Goal: Obtain resource: Obtain resource

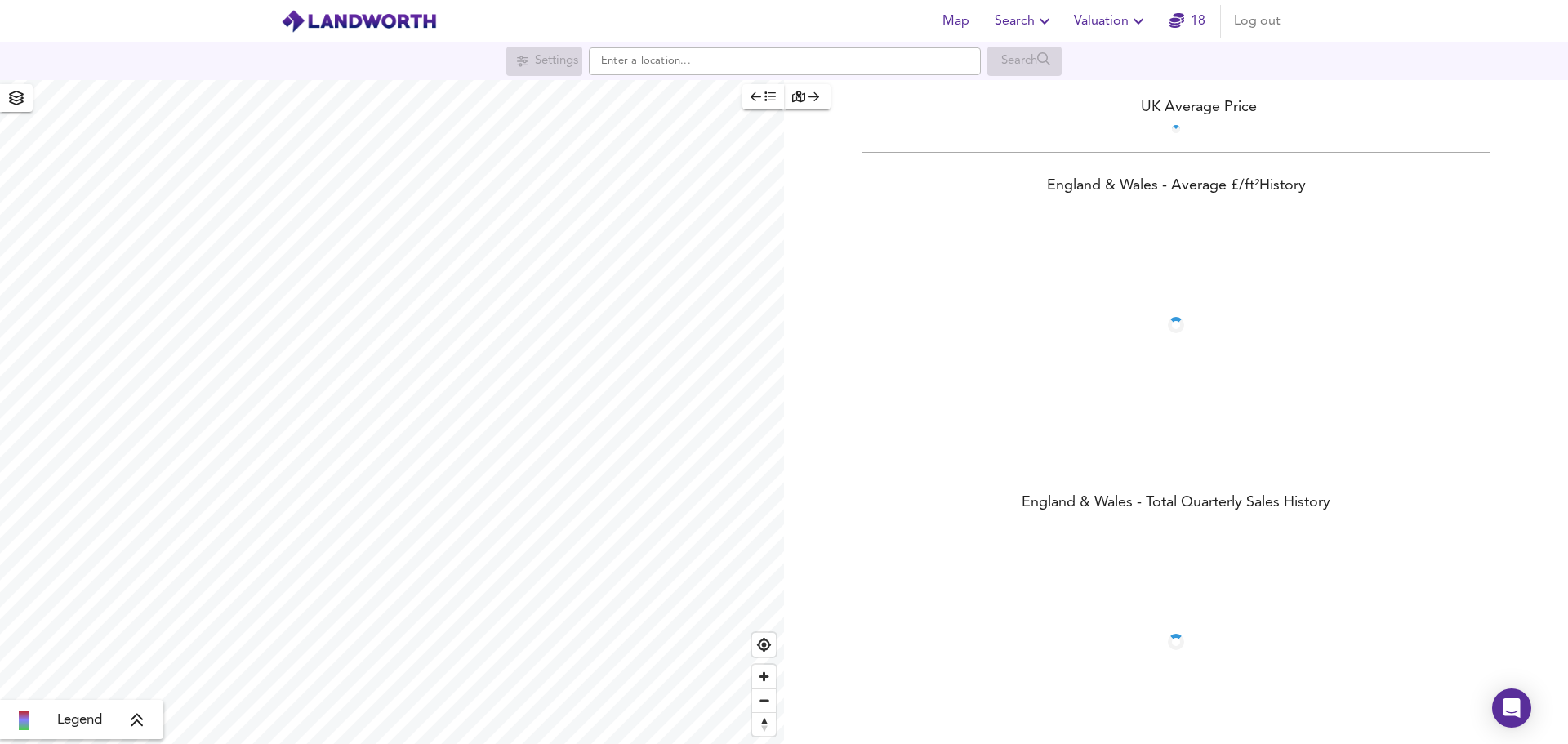
click at [1041, 21] on icon "button" at bounding box center [1045, 22] width 20 height 20
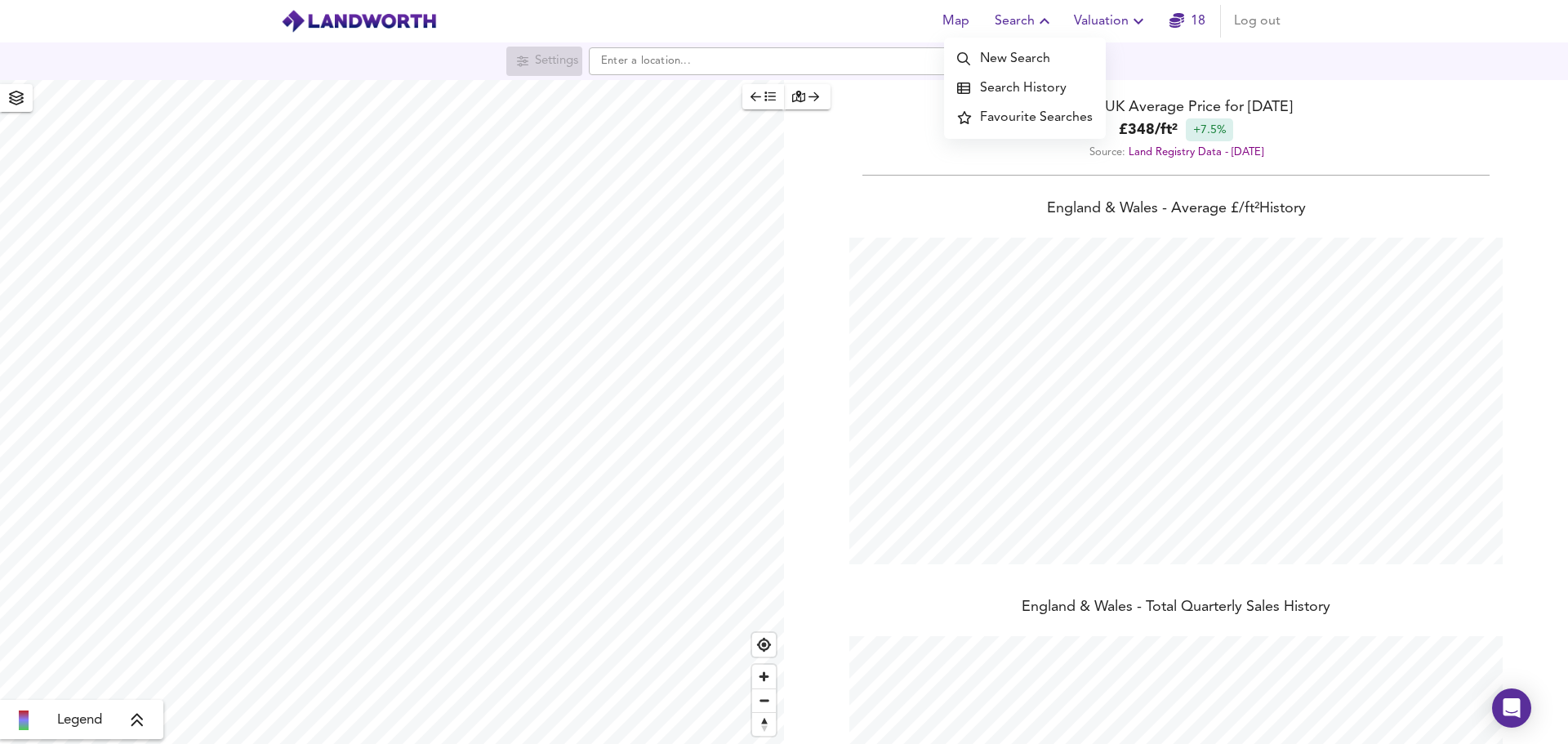
scroll to position [744, 1568]
click at [1038, 58] on li "New Search" at bounding box center [1024, 58] width 162 height 29
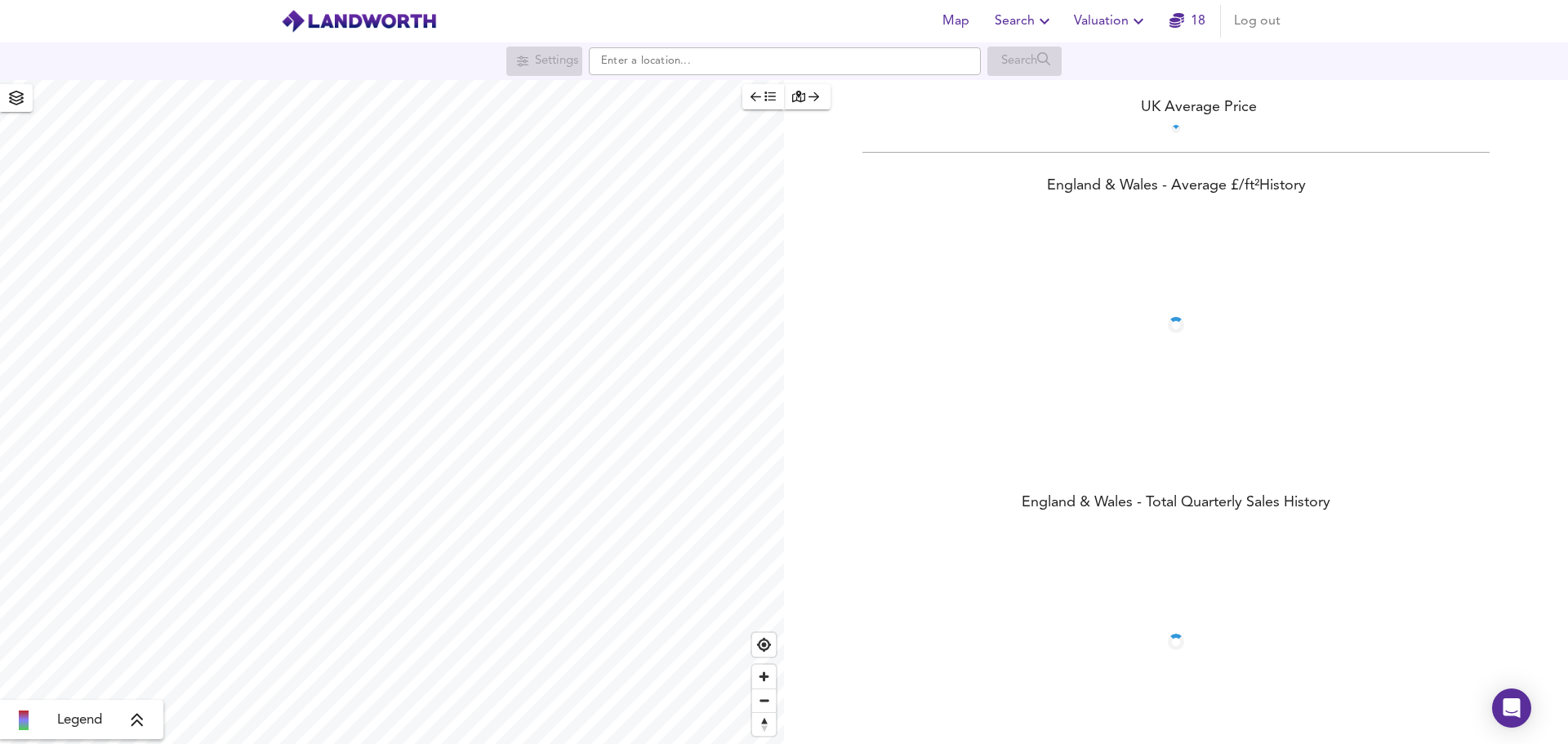
click at [1037, 17] on icon "button" at bounding box center [1045, 22] width 20 height 20
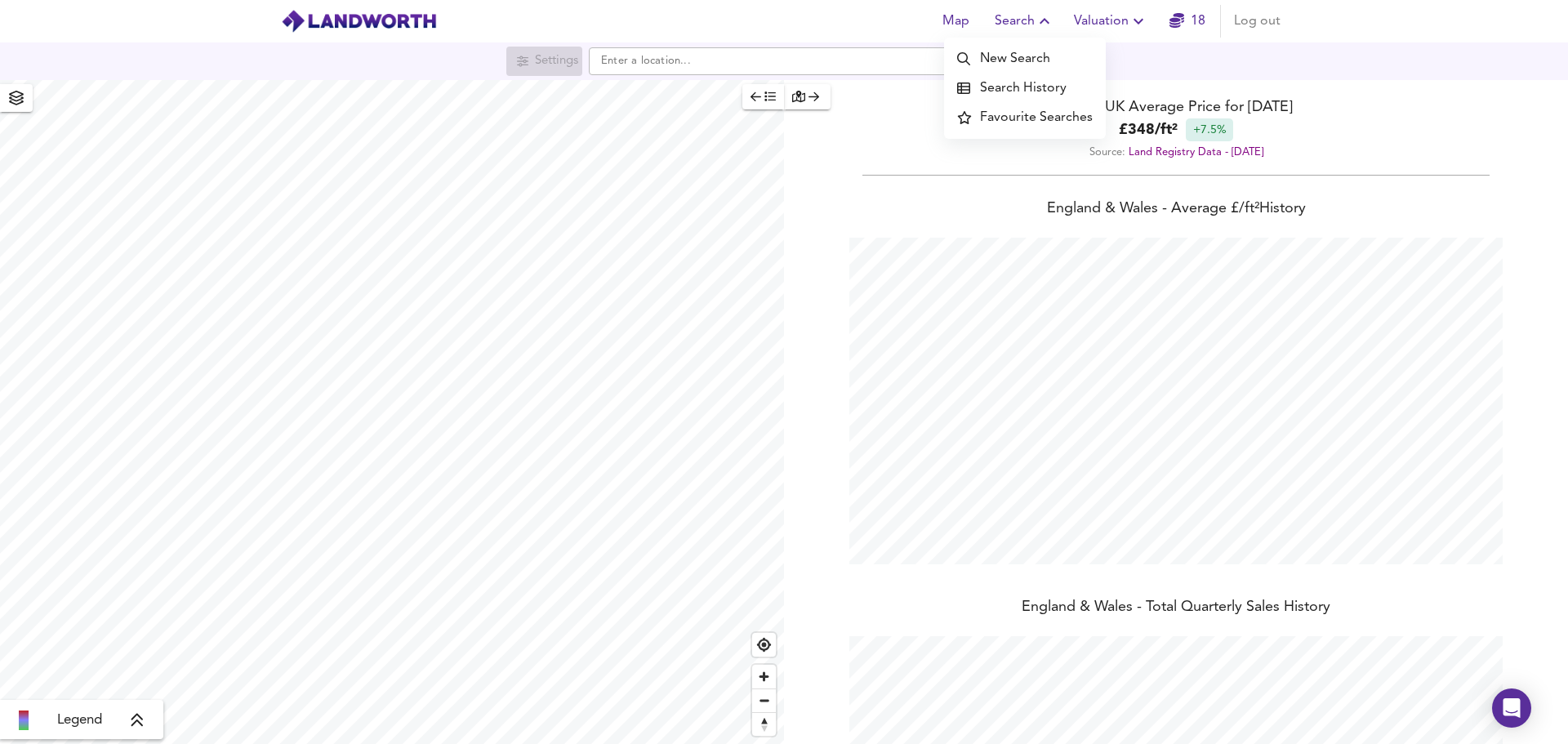
scroll to position [744, 1568]
click at [1097, 21] on span "Valuation" at bounding box center [1111, 22] width 75 height 23
click at [1100, 54] on li "New Valuation Report" at bounding box center [1110, 58] width 195 height 29
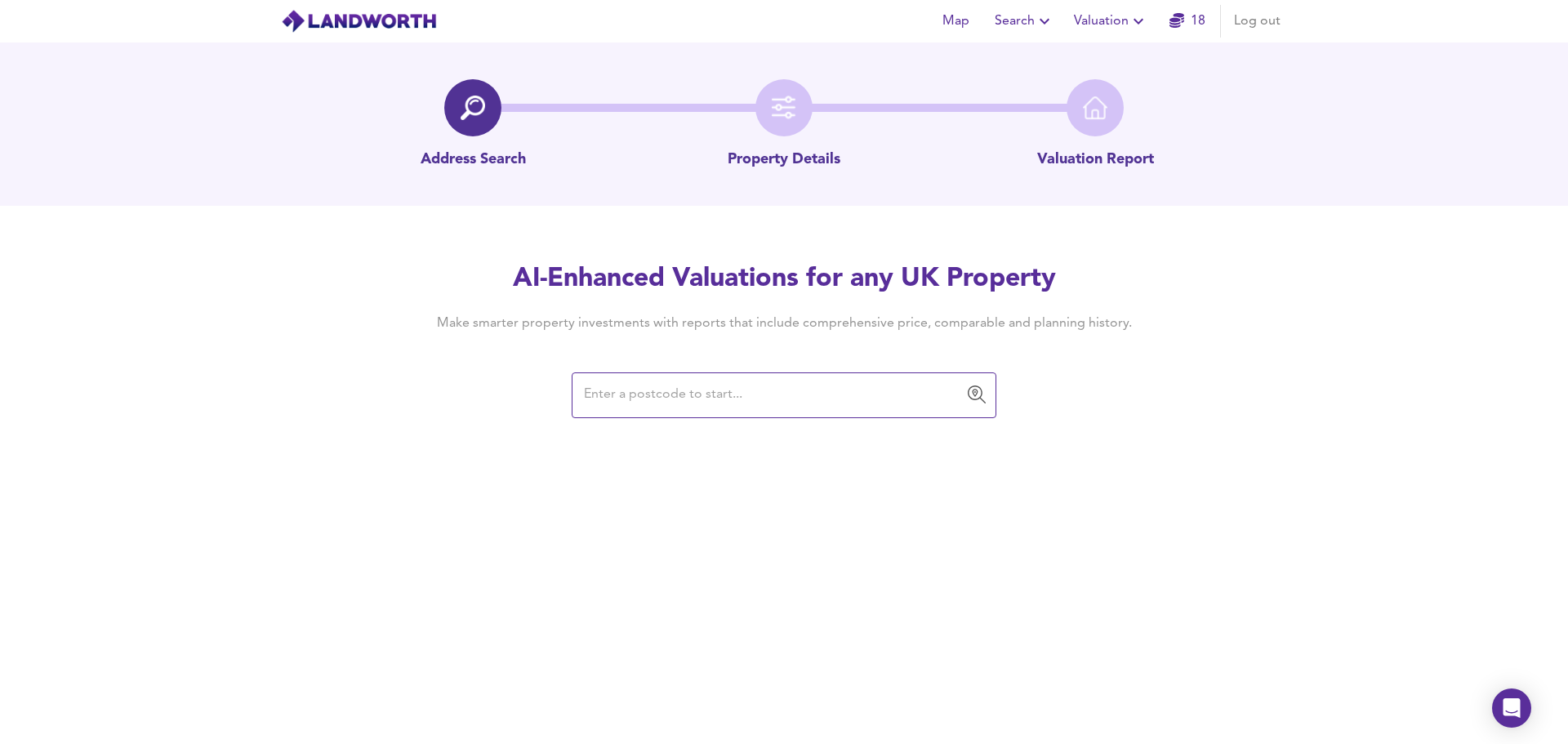
click at [725, 417] on div "​" at bounding box center [784, 395] width 425 height 46
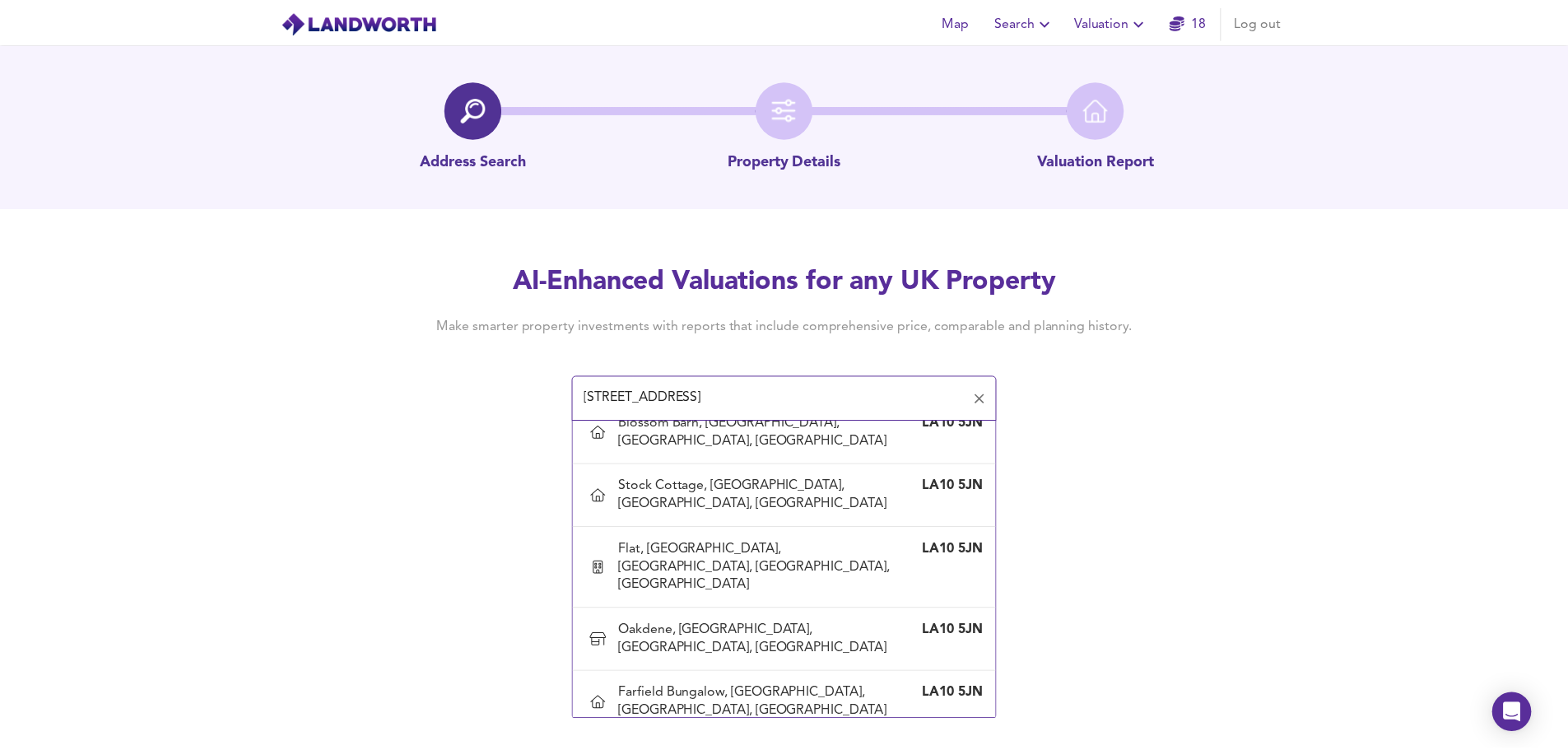
scroll to position [411, 0]
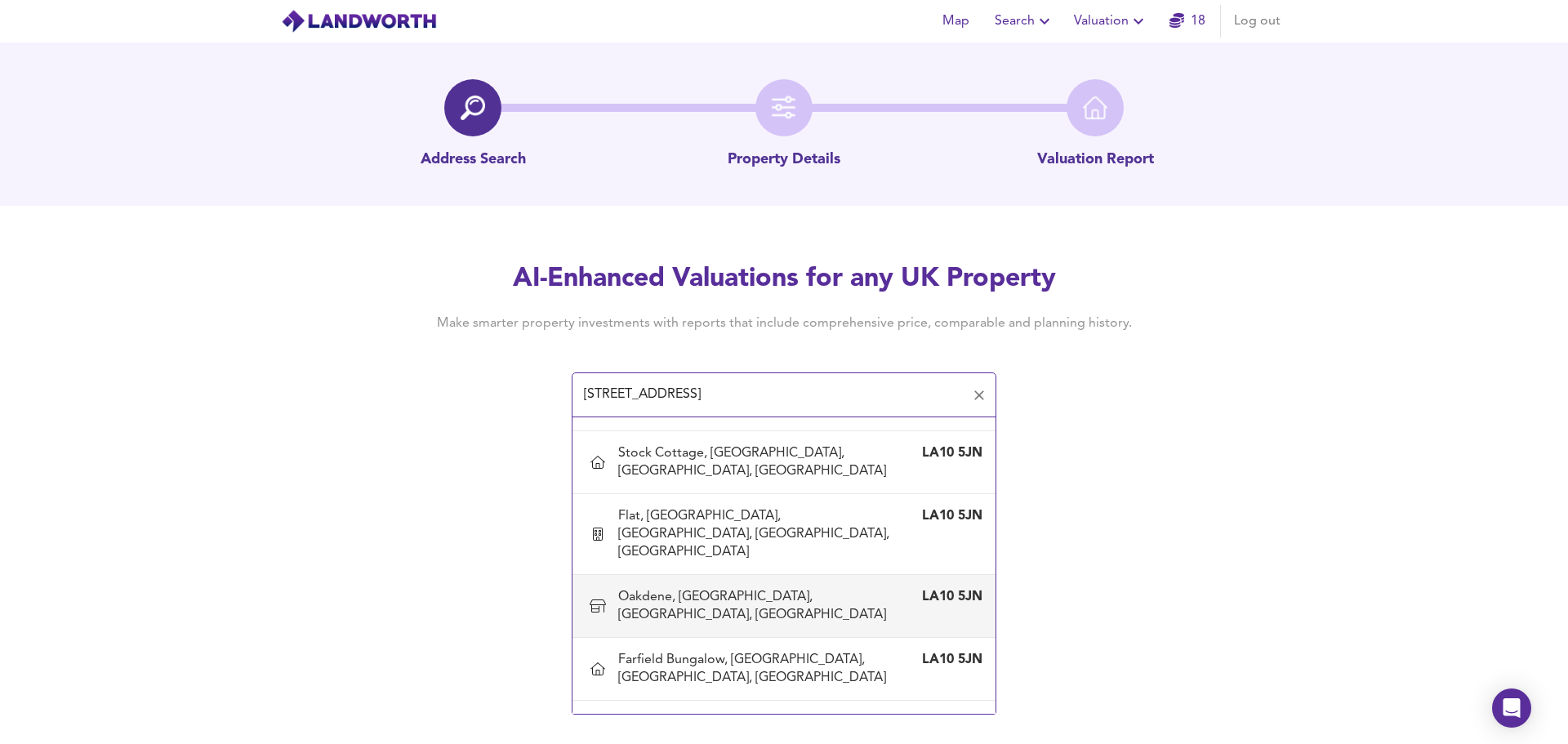
click at [789, 590] on div "Oakdene, Garsdale Road, Sedbergh, Westmorland And Furness" at bounding box center [767, 605] width 299 height 36
type input "Oakdene, Garsdale Road, Sedbergh, Westmorland And Furness"
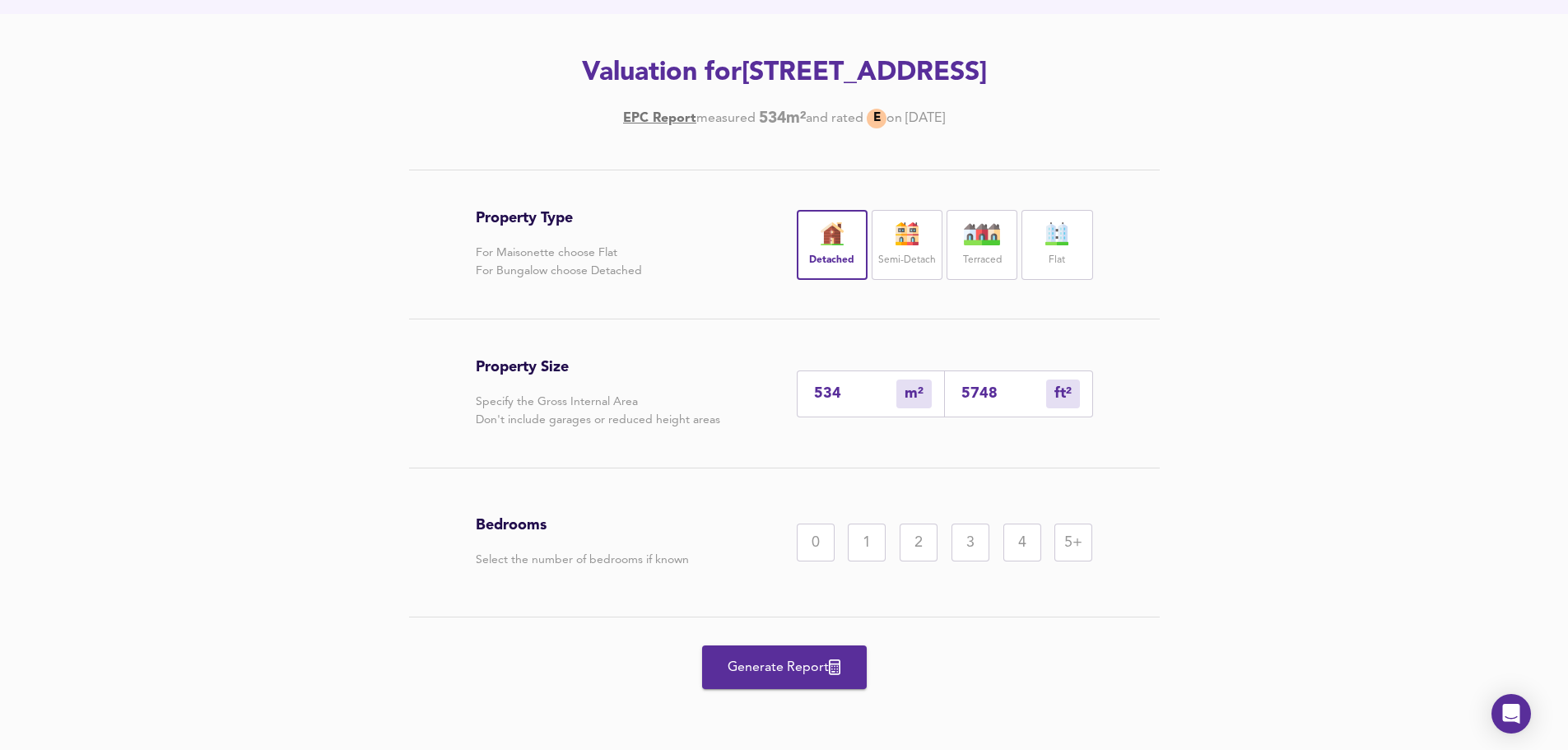
scroll to position [230, 0]
click at [926, 545] on div "2" at bounding box center [918, 542] width 38 height 38
click at [1077, 542] on div "5+" at bounding box center [1072, 542] width 38 height 38
click at [1245, 503] on div "Property Type For Maisonette choose Flat For Bungalow choose Detached Detached …" at bounding box center [784, 460] width 1568 height 580
click at [814, 657] on span "Generate Report" at bounding box center [785, 668] width 132 height 23
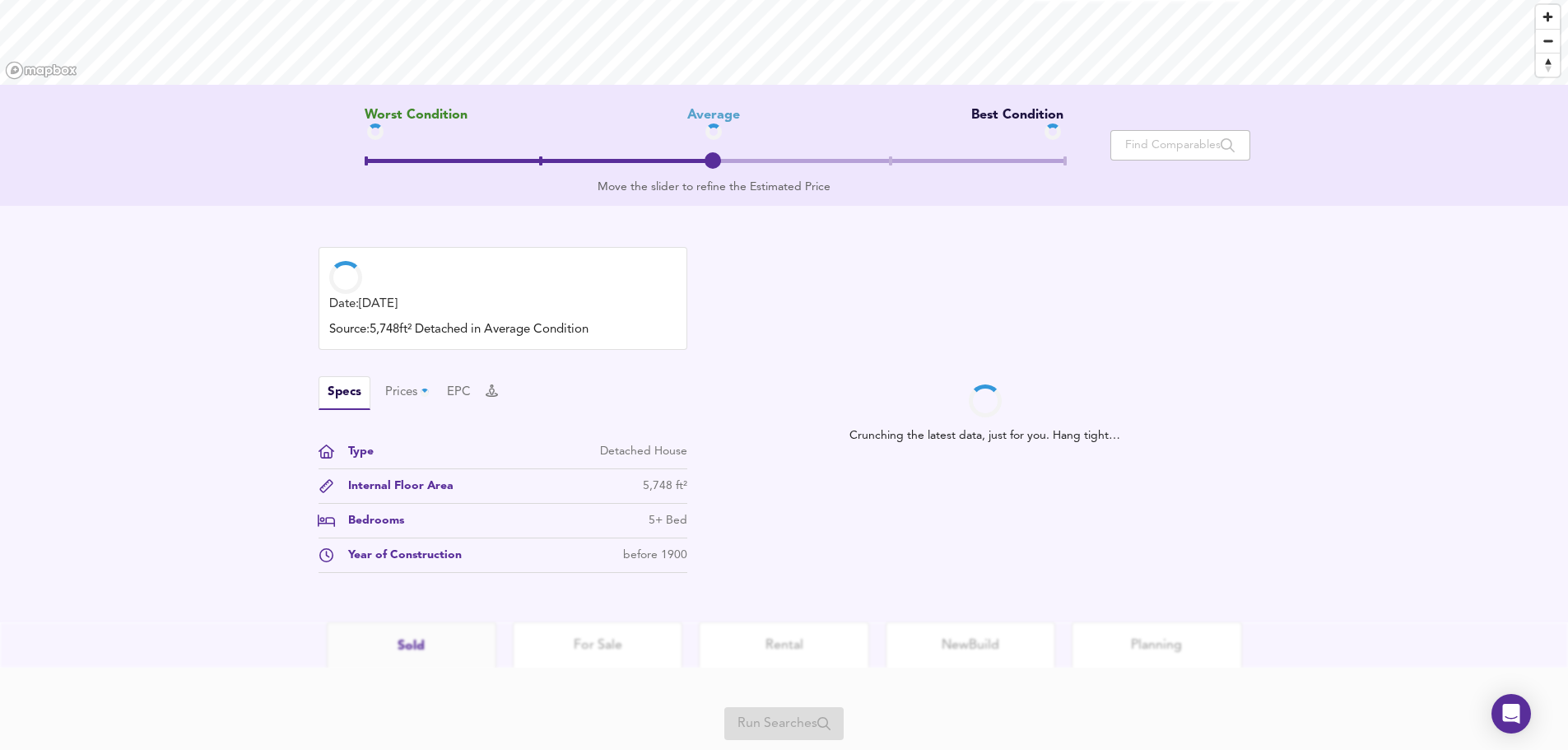
scroll to position [305, 0]
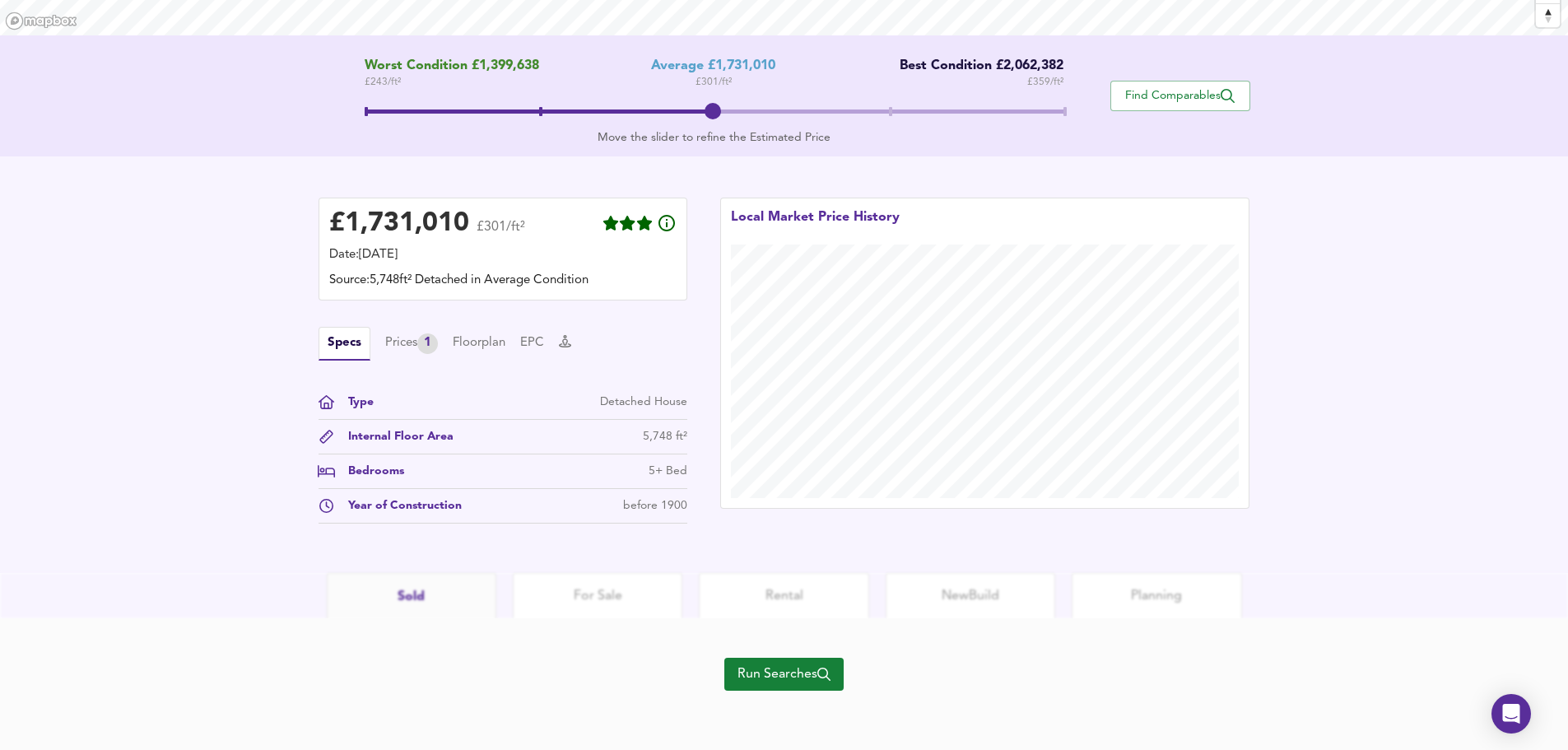
click at [795, 679] on span "Run Searches" at bounding box center [783, 675] width 93 height 23
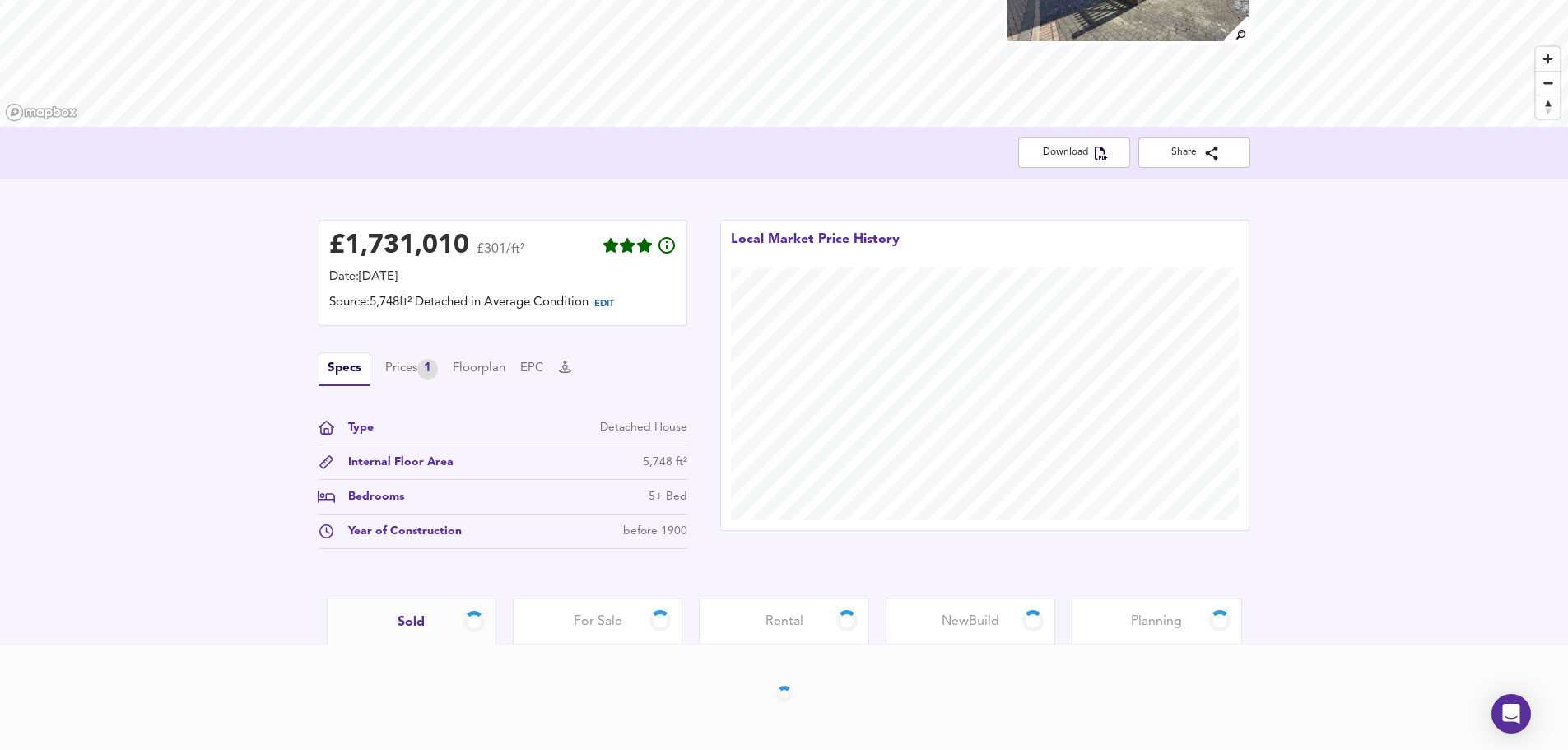
scroll to position [273, 0]
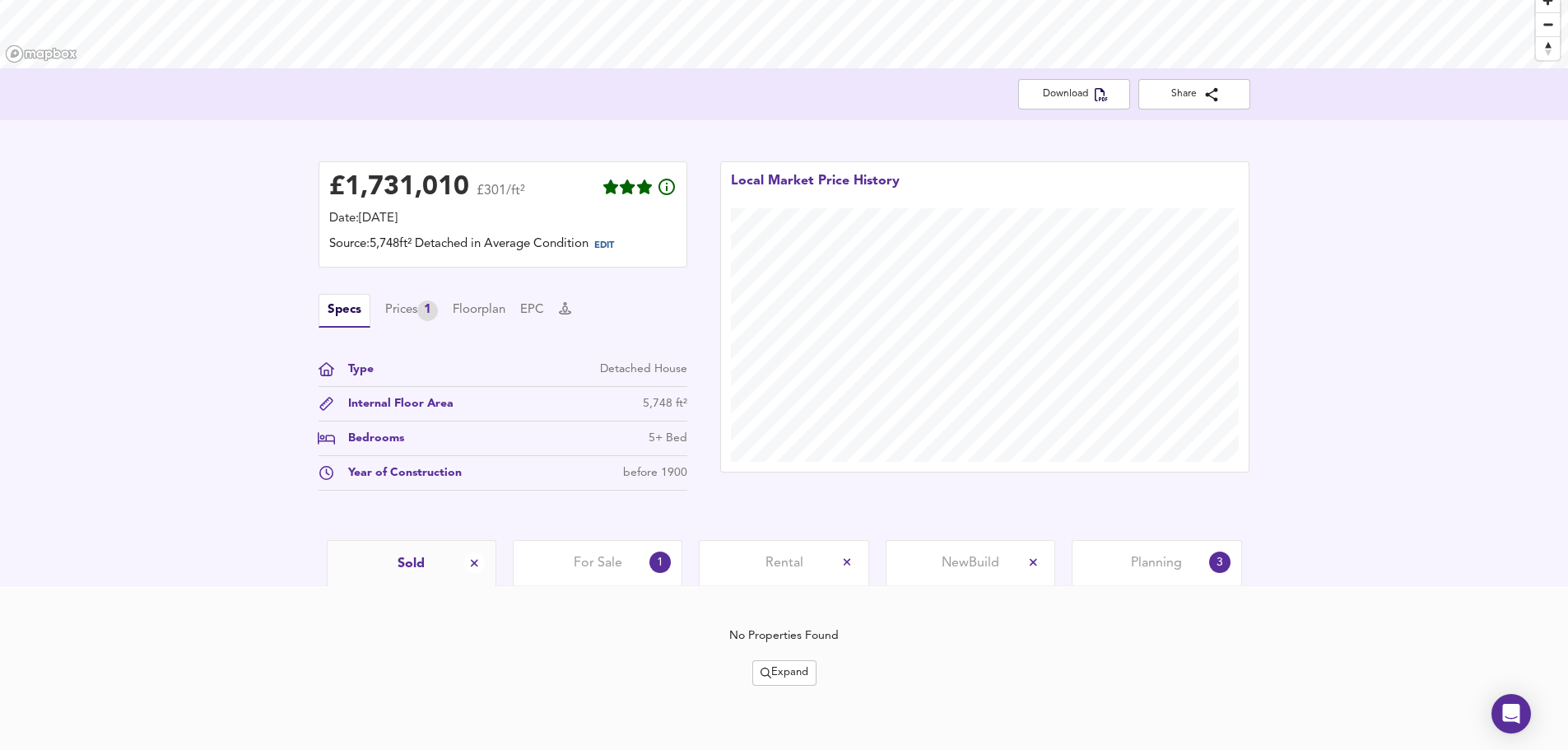
click at [1154, 564] on span "Planning" at bounding box center [1156, 564] width 51 height 18
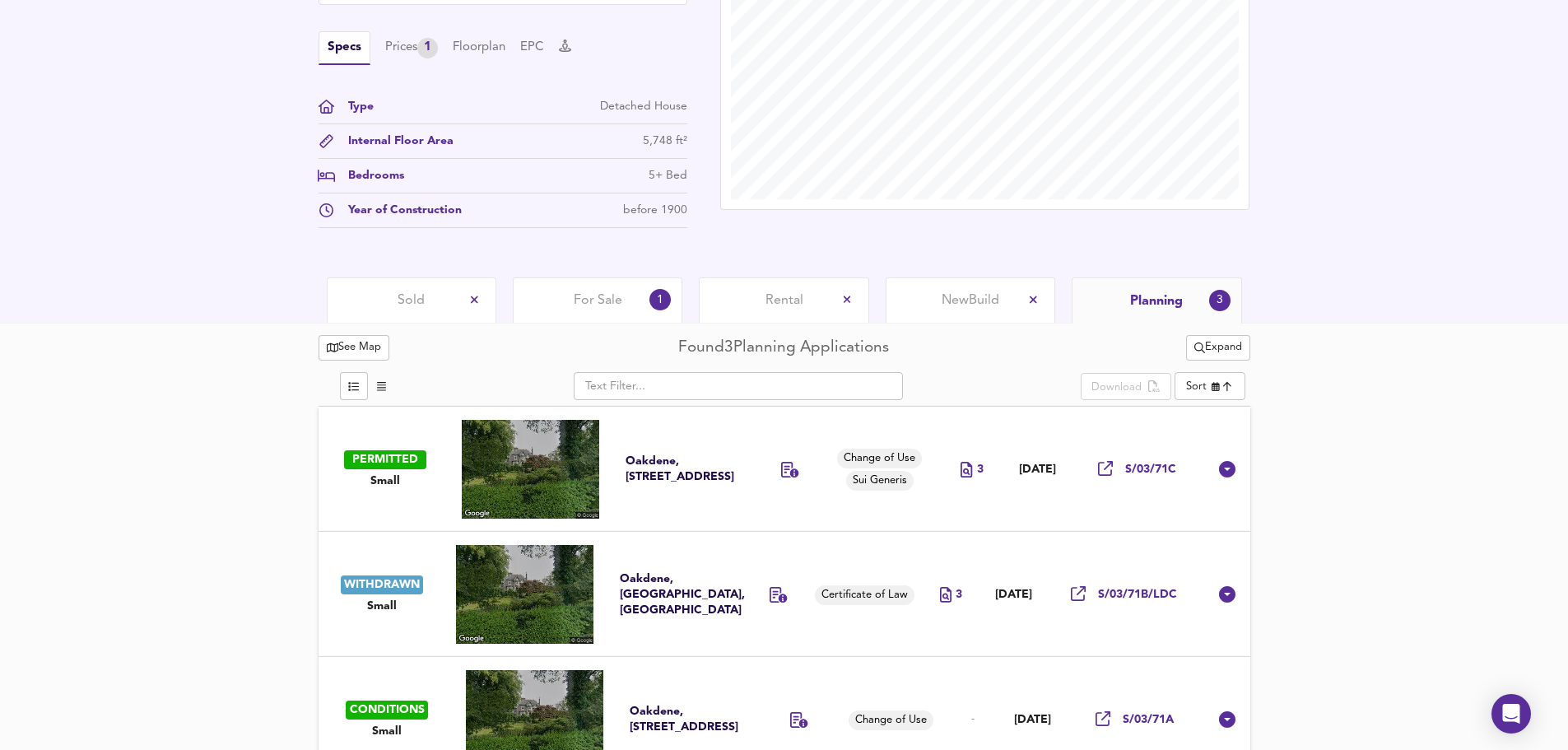
scroll to position [576, 0]
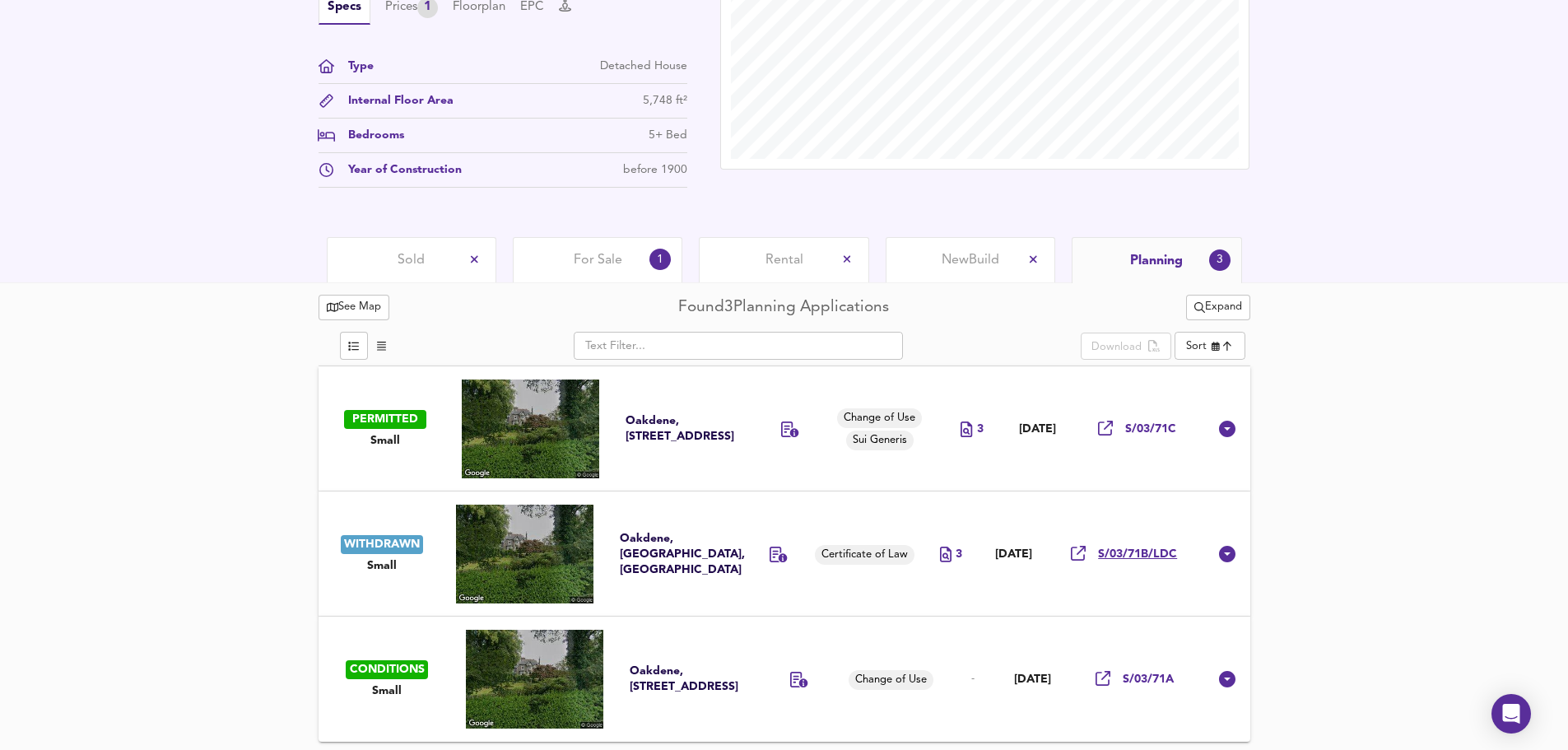
click at [1145, 557] on span "S/03/71B/LDC" at bounding box center [1138, 554] width 79 height 16
click at [1163, 426] on span "S/03/71C" at bounding box center [1150, 429] width 51 height 16
click at [775, 555] on div at bounding box center [778, 554] width 41 height 23
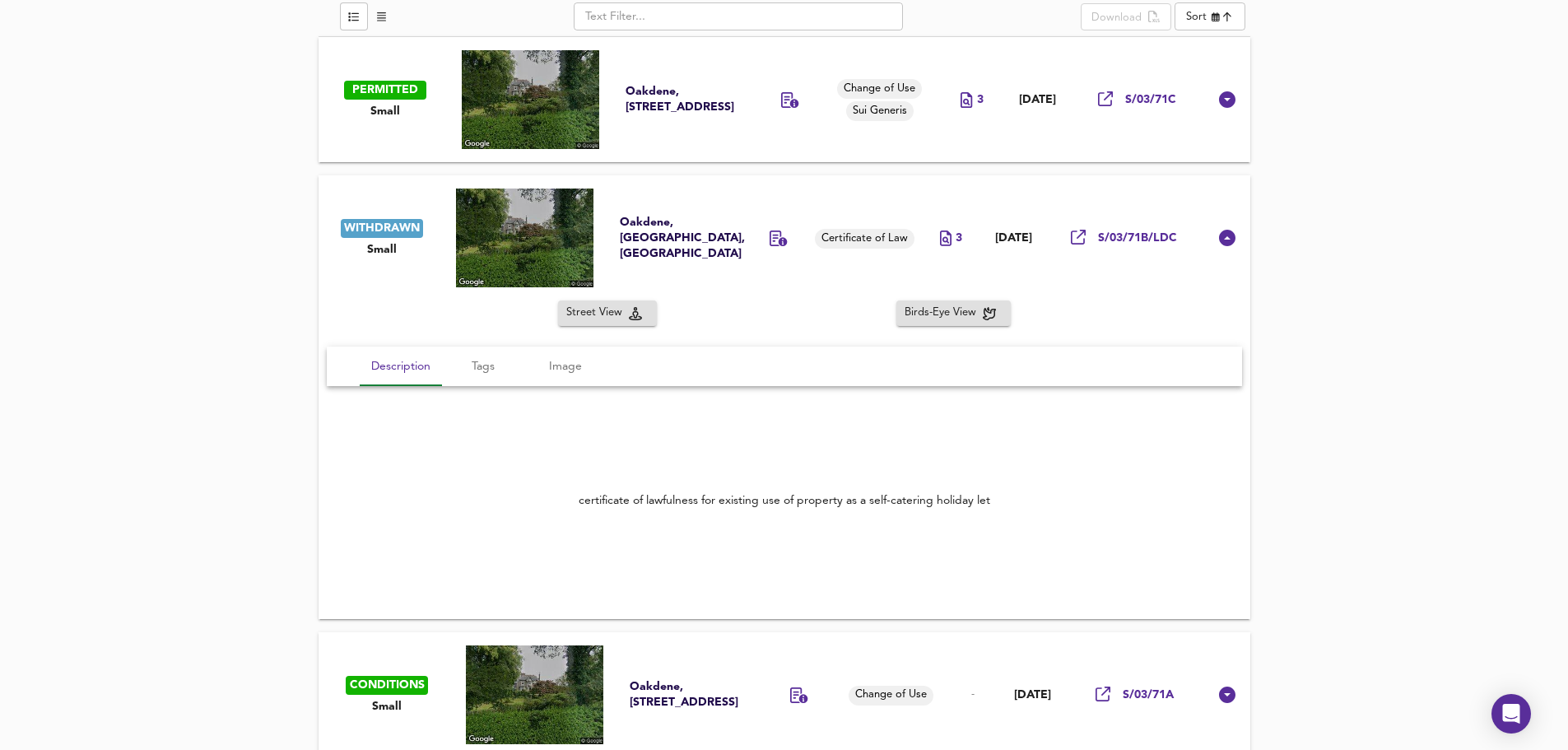
scroll to position [906, 0]
click at [492, 365] on span "Tags" at bounding box center [483, 365] width 63 height 21
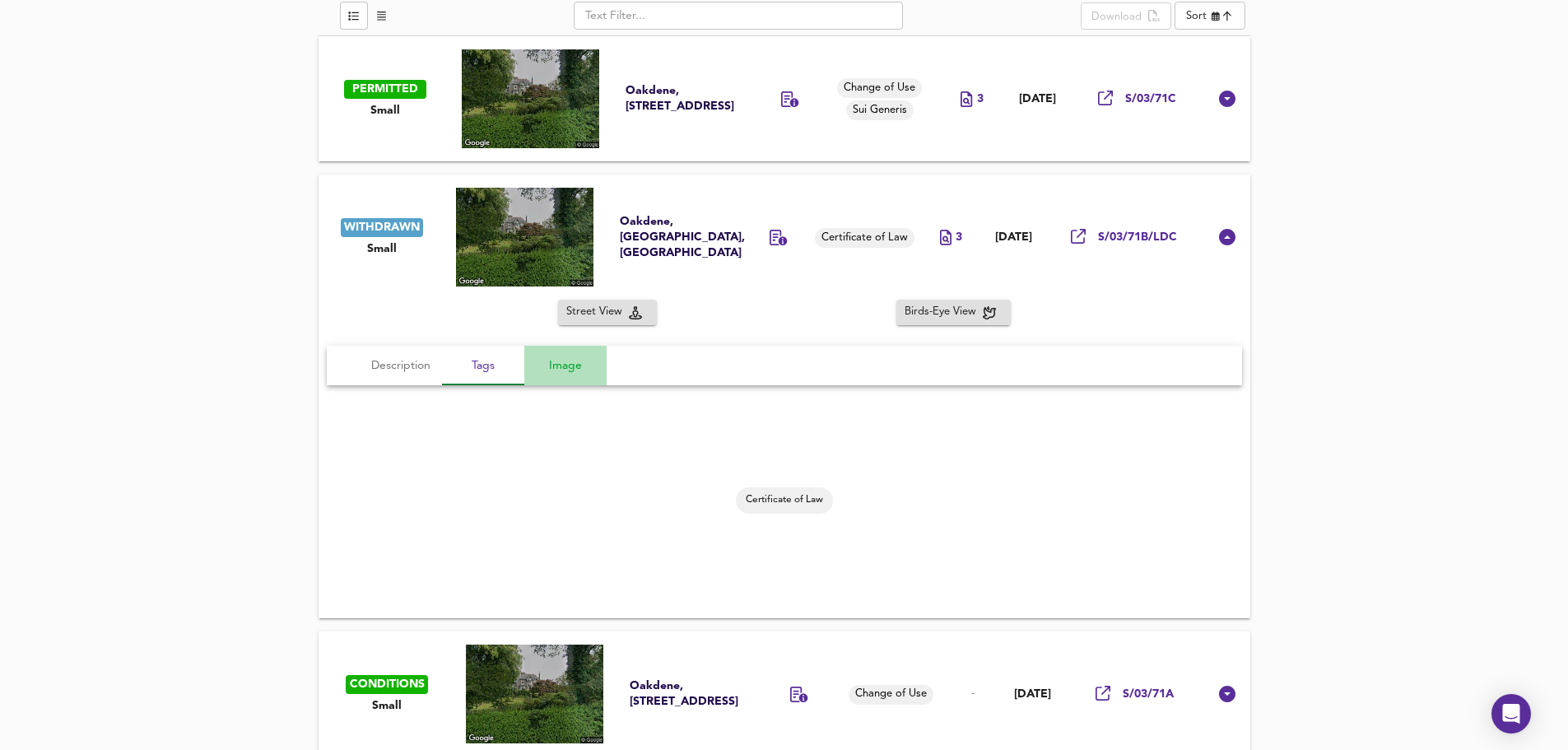
click at [571, 366] on span "Image" at bounding box center [565, 365] width 63 height 21
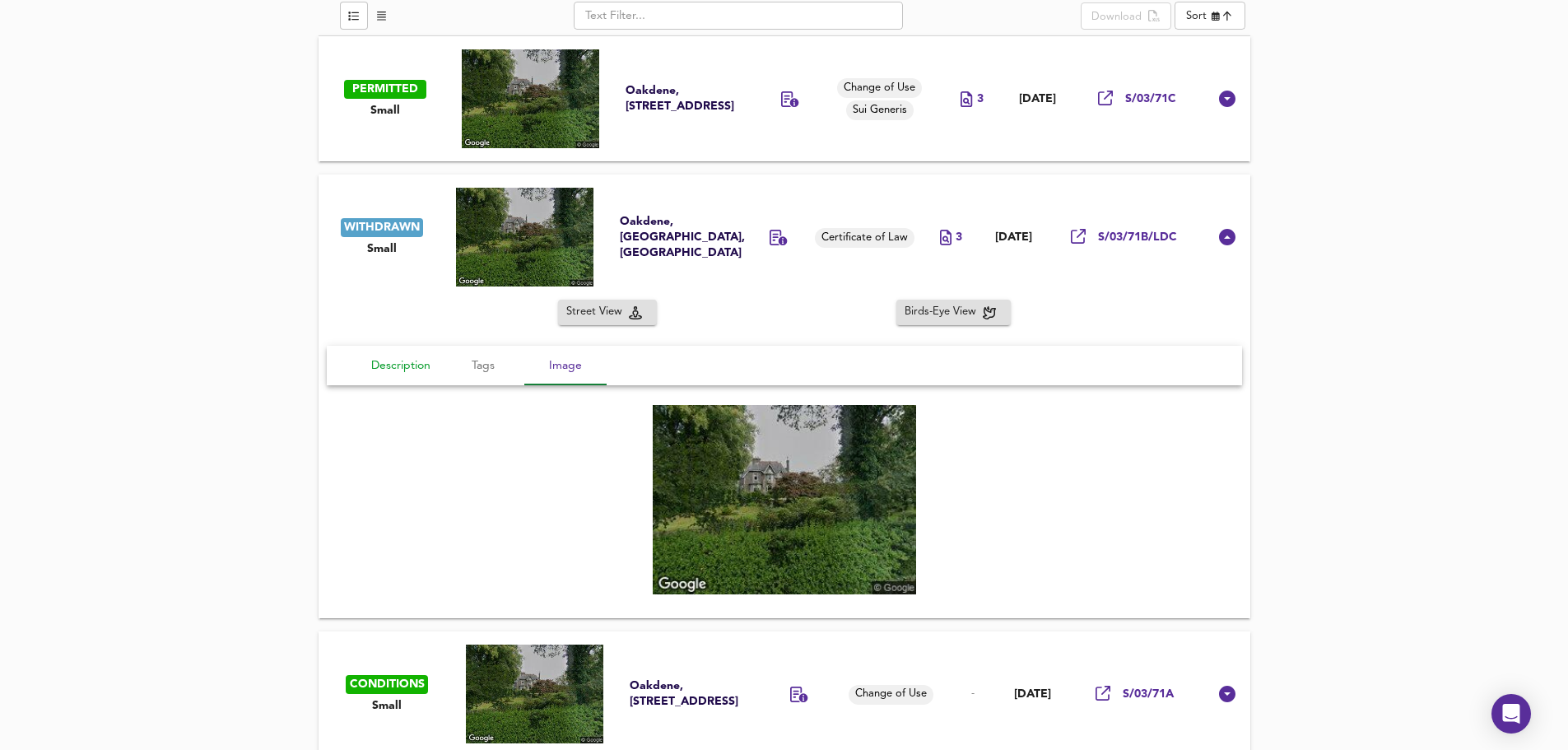
click at [410, 363] on span "Description" at bounding box center [400, 365] width 63 height 21
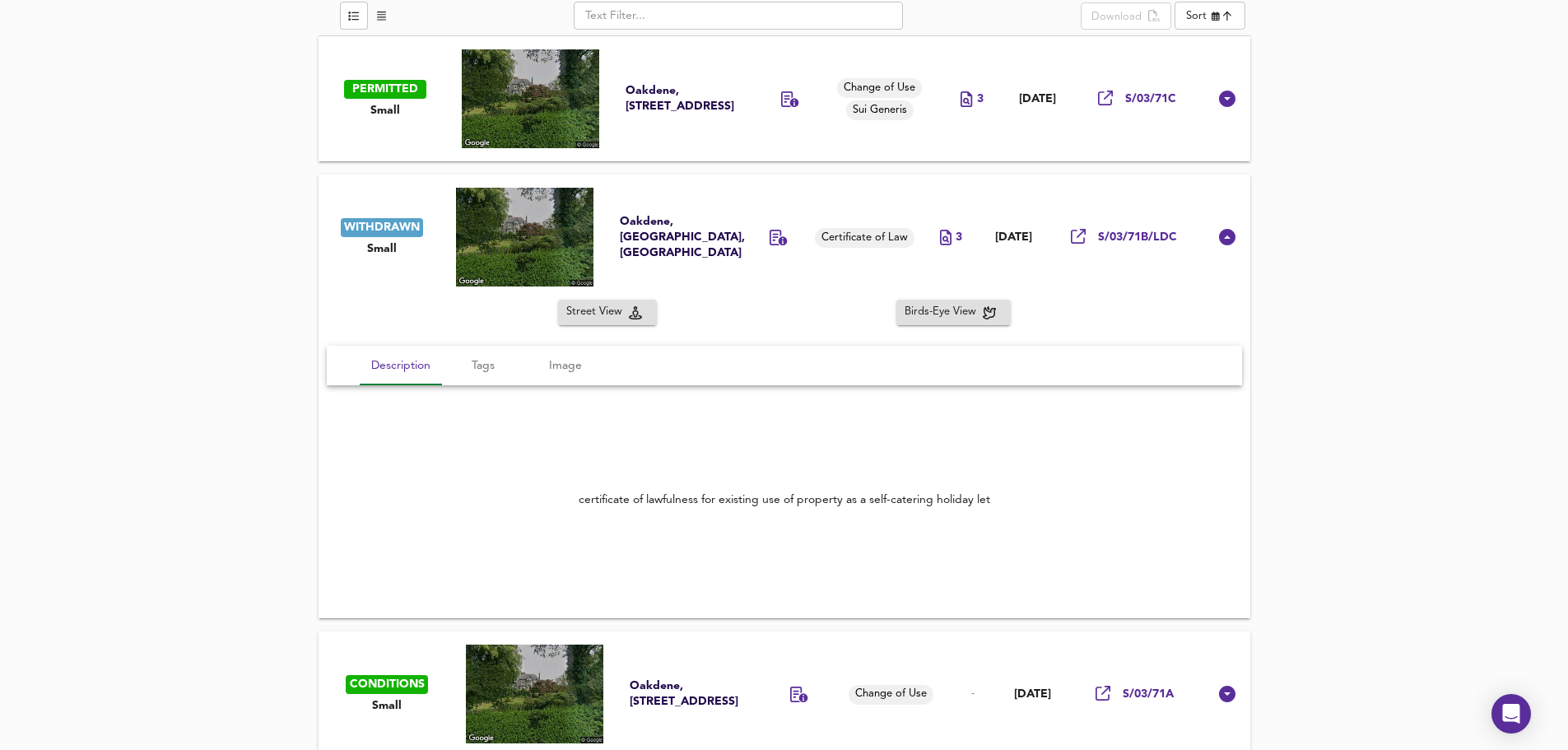
click at [826, 240] on span "Certificate of Law" at bounding box center [864, 238] width 99 height 16
type input "Certificate of Law"
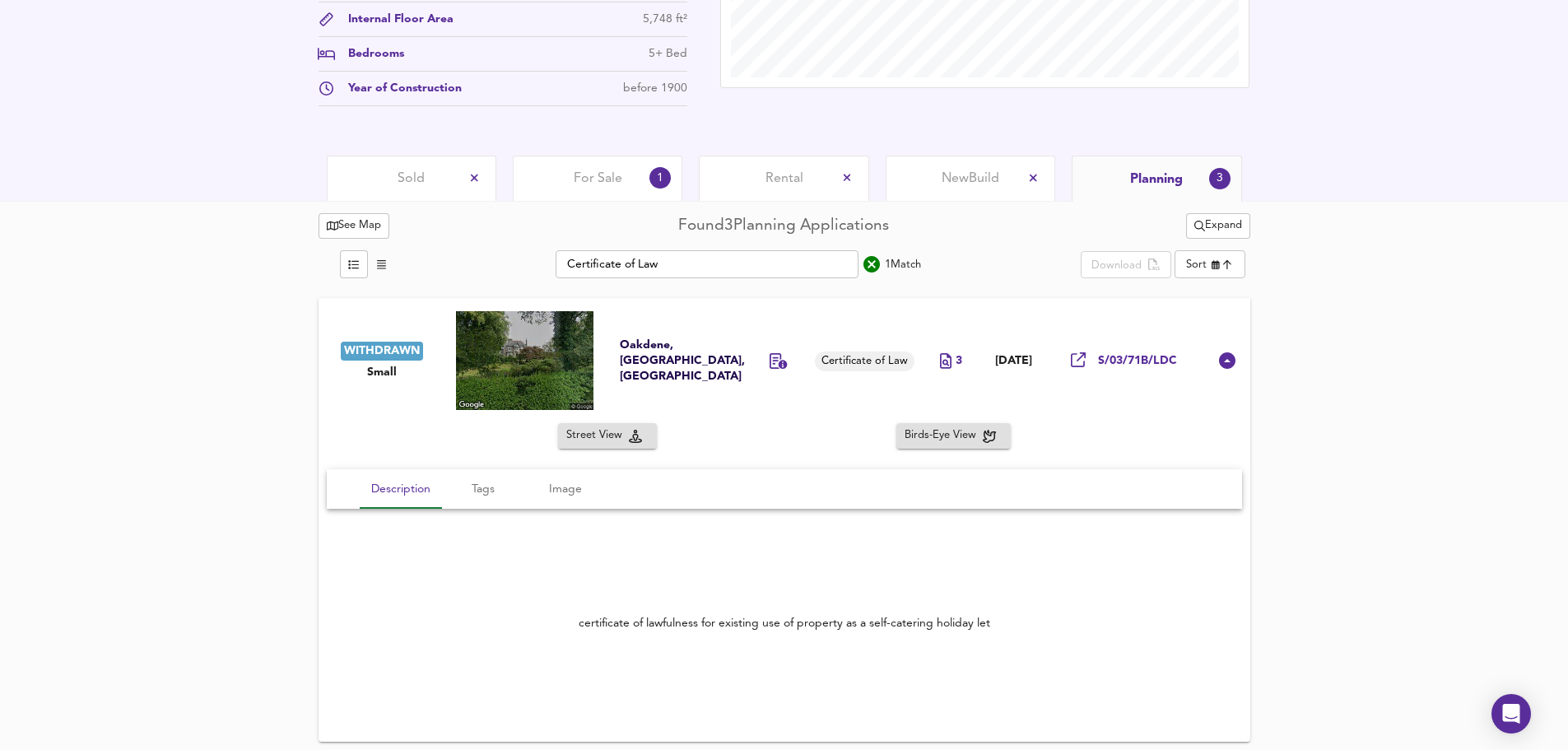
scroll to position [658, 0]
click at [1229, 361] on icon at bounding box center [1227, 360] width 17 height 17
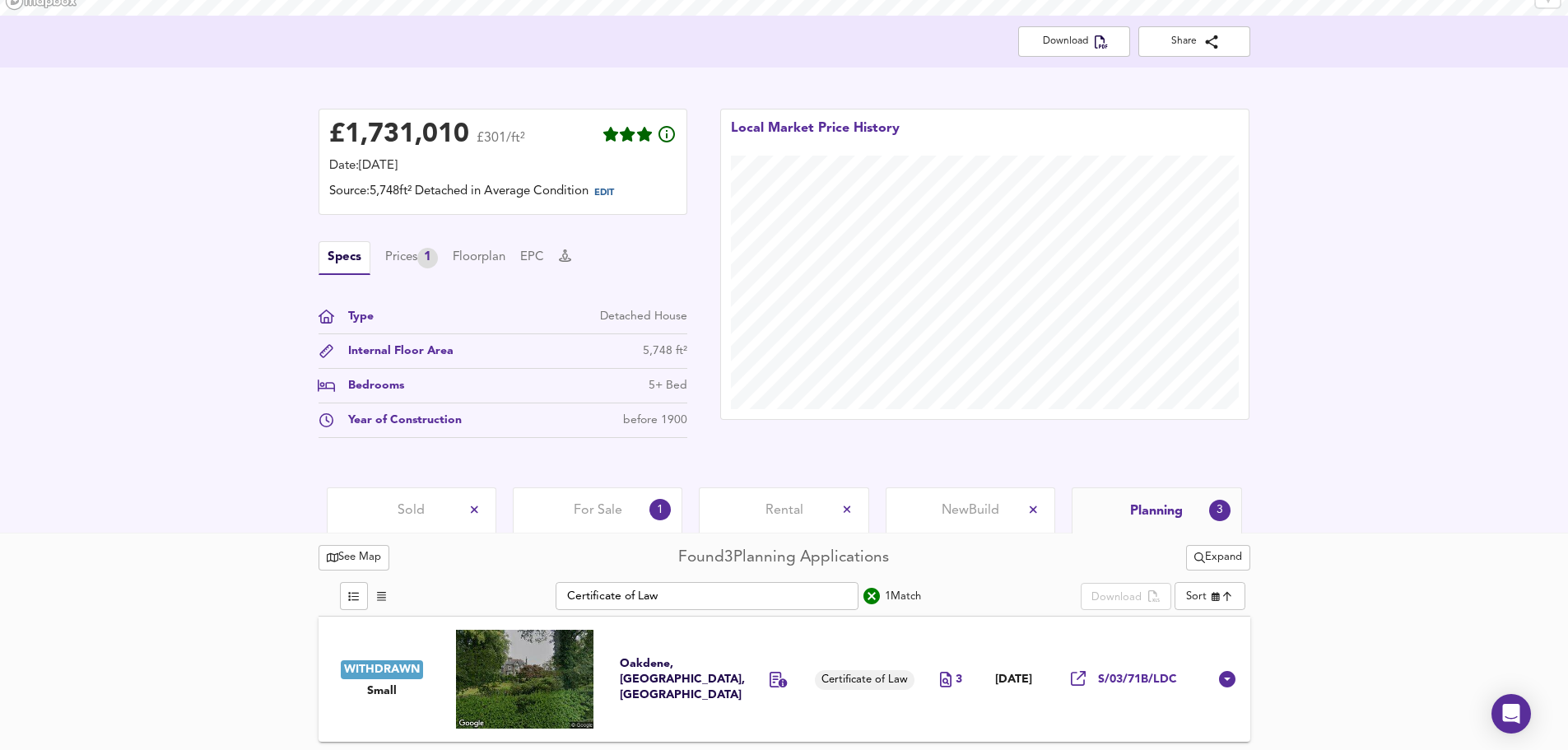
scroll to position [326, 0]
click at [1121, 499] on div "Planning 3" at bounding box center [1156, 510] width 170 height 46
click at [907, 598] on div "1 Match" at bounding box center [903, 596] width 36 height 18
click at [877, 596] on icon "search" at bounding box center [872, 596] width 17 height 17
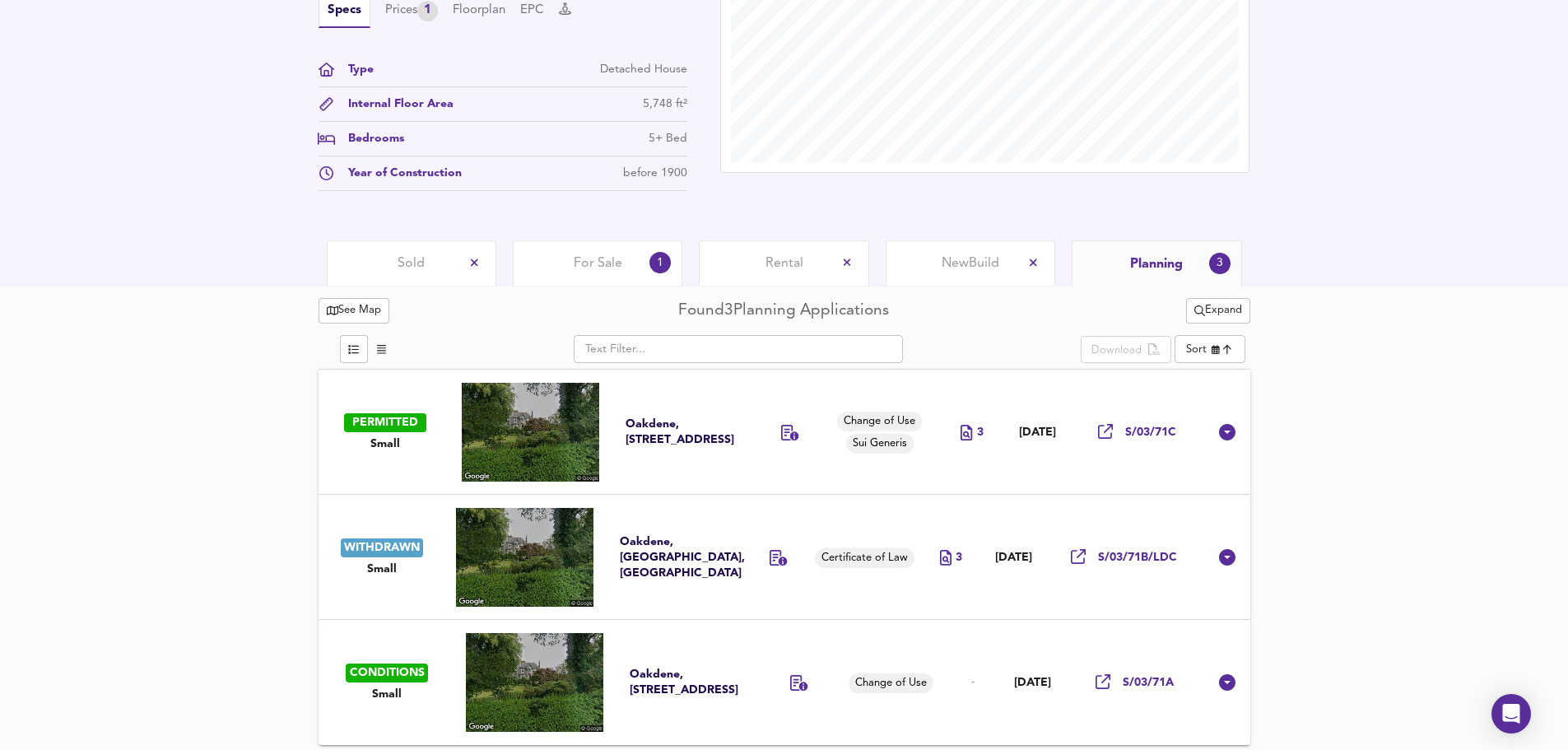
scroll to position [576, 0]
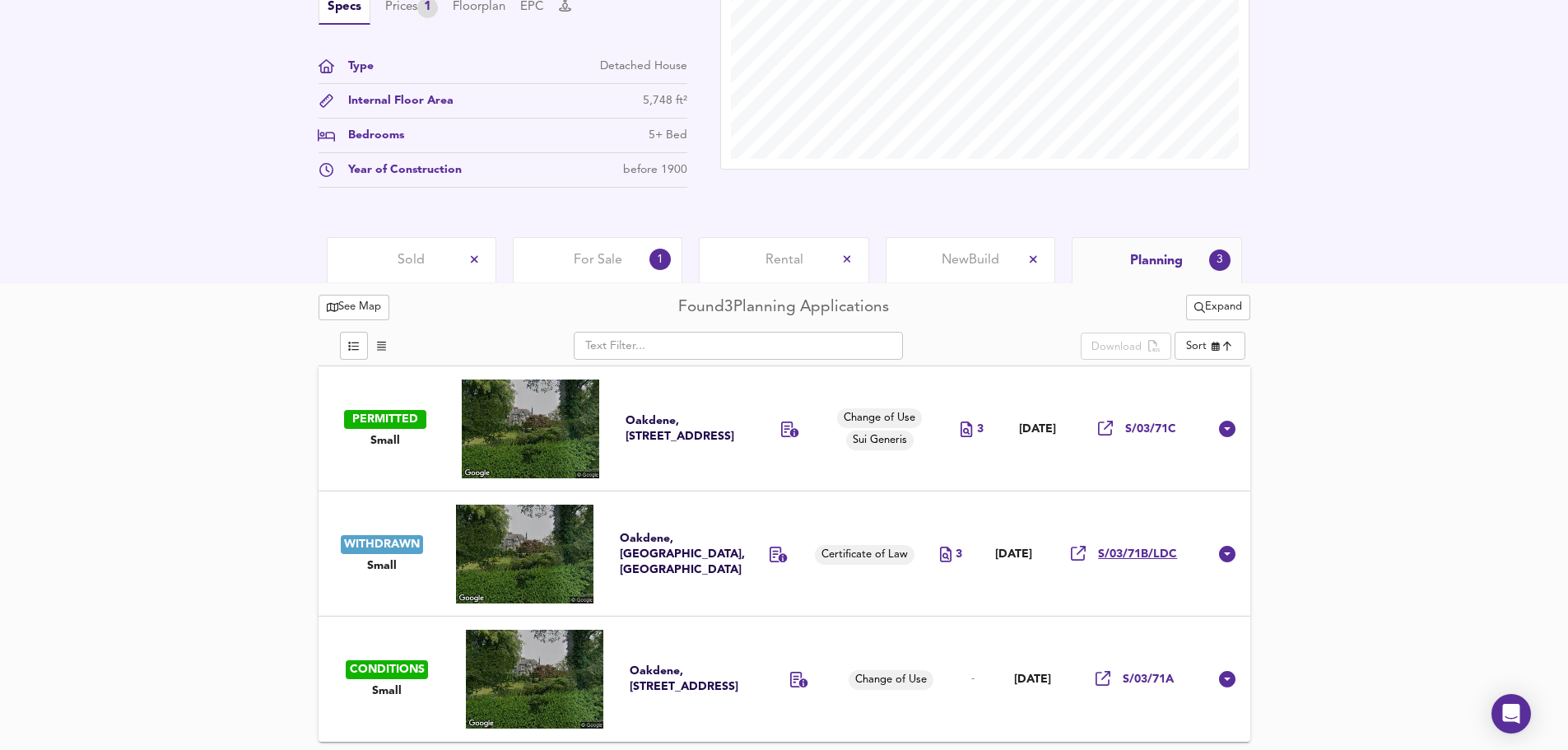
click at [1163, 555] on span "S/03/71B/LDC" at bounding box center [1138, 554] width 79 height 16
click at [1415, 525] on div "See Map Found 3 Planning Applications Expand ​ Download Sort newest ​ PERMITTED…" at bounding box center [784, 516] width 1568 height 467
click at [1167, 421] on div "S/03/71C" at bounding box center [1138, 429] width 79 height 17
click at [1403, 477] on div "See Map Found 3 Planning Applications Expand ​ Download Sort newest ​ PERMITTED…" at bounding box center [784, 516] width 1568 height 467
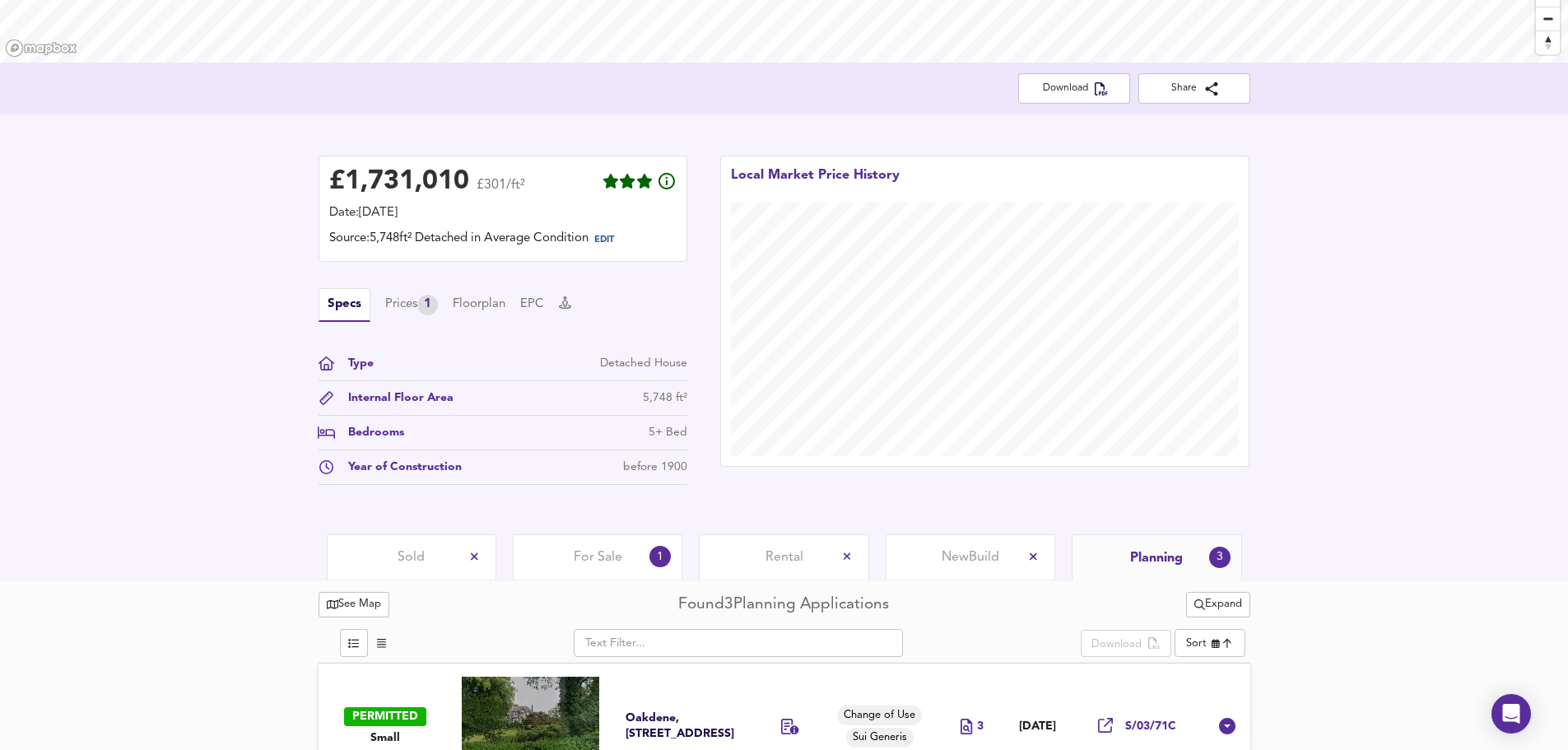
scroll to position [247, 0]
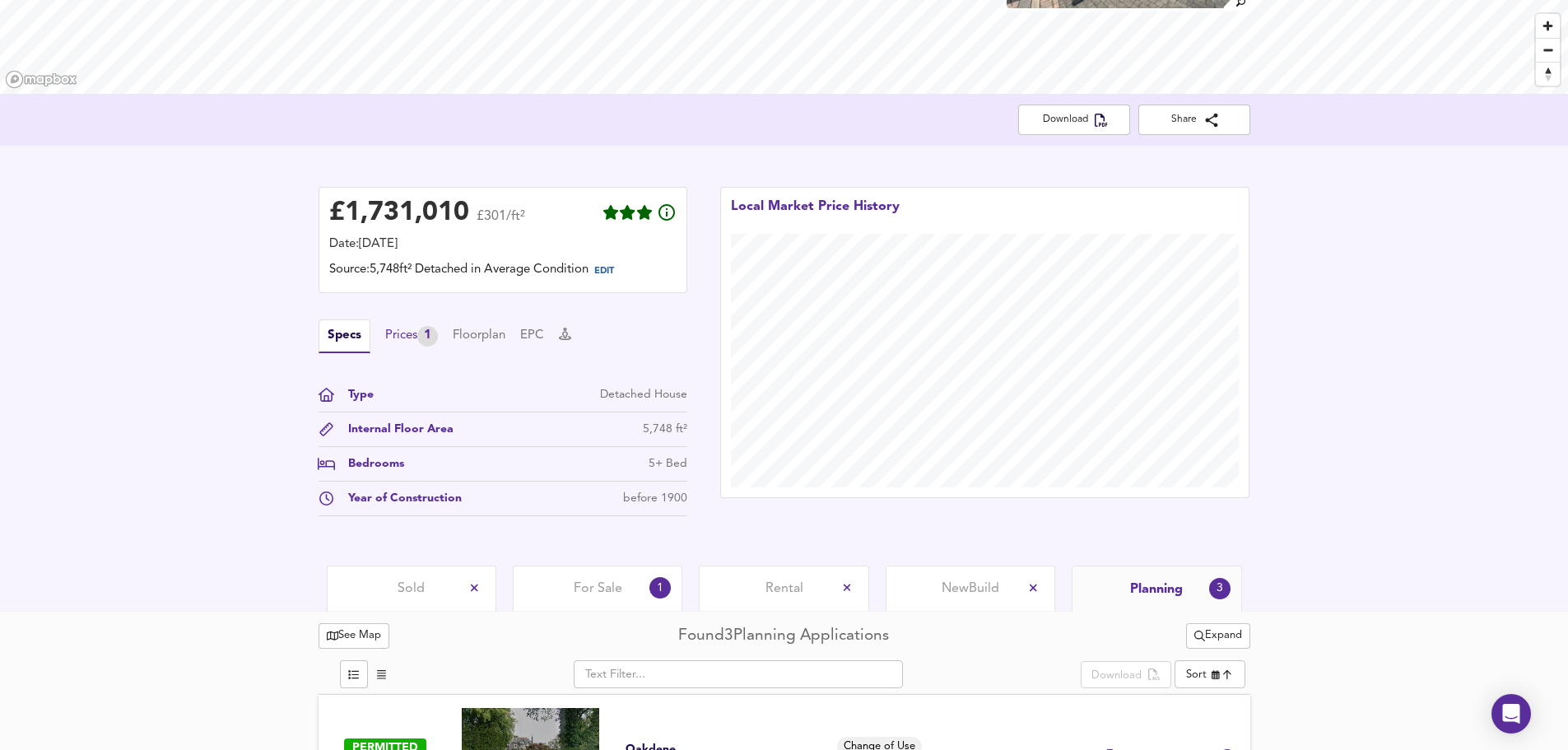
click at [399, 334] on div "Prices 1" at bounding box center [411, 336] width 53 height 21
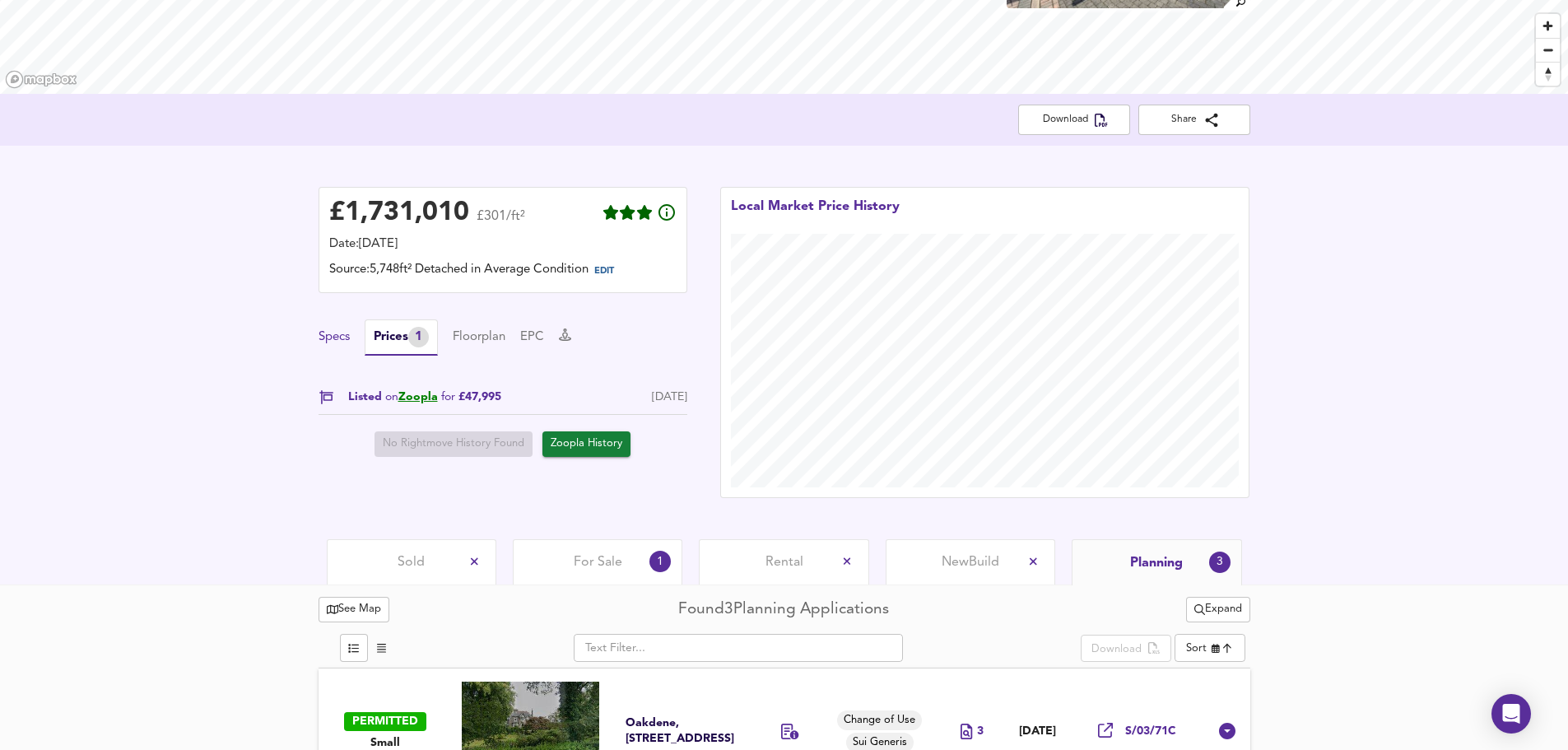
click at [340, 338] on button "Specs" at bounding box center [333, 338] width 31 height 18
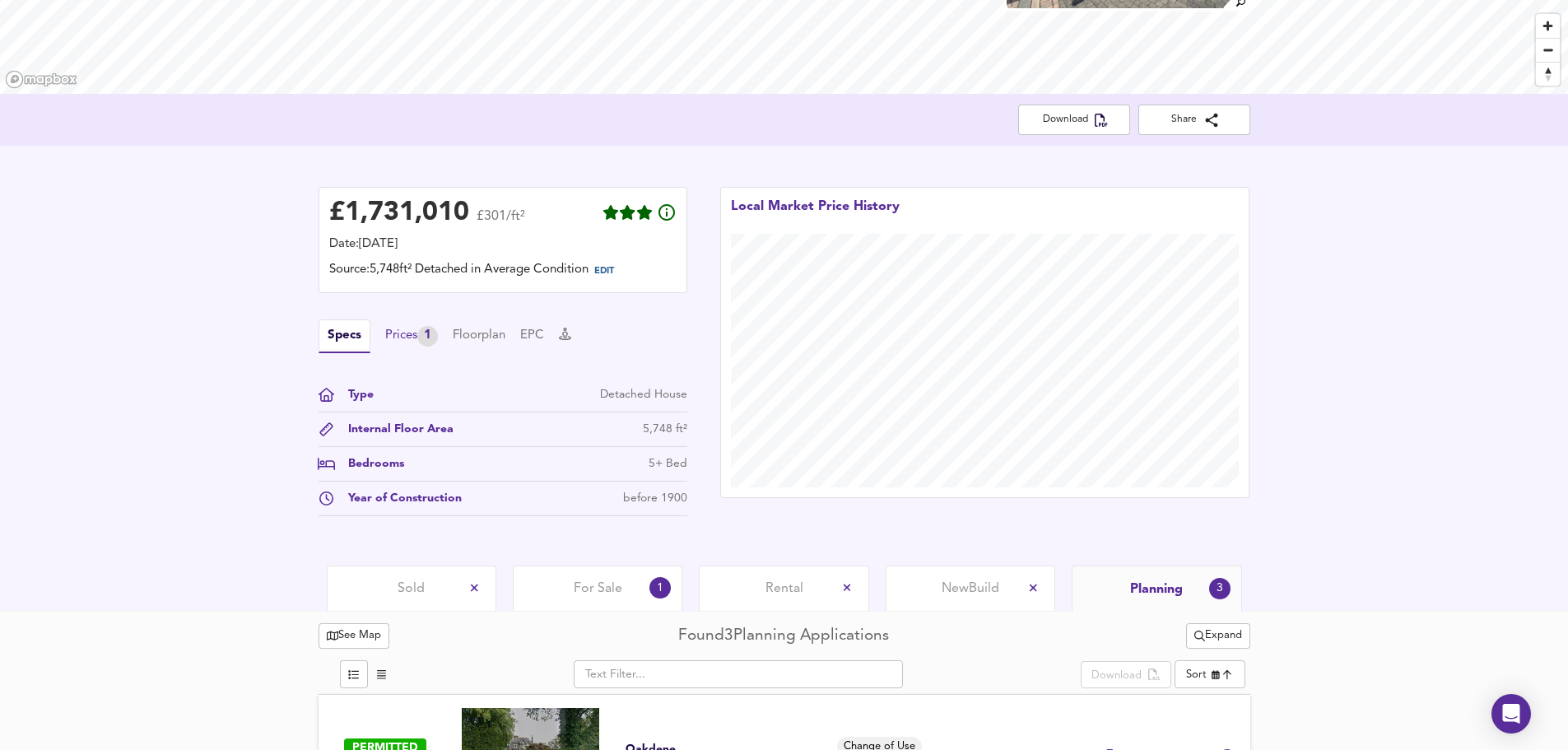
click at [393, 341] on div "Prices 1" at bounding box center [411, 336] width 53 height 21
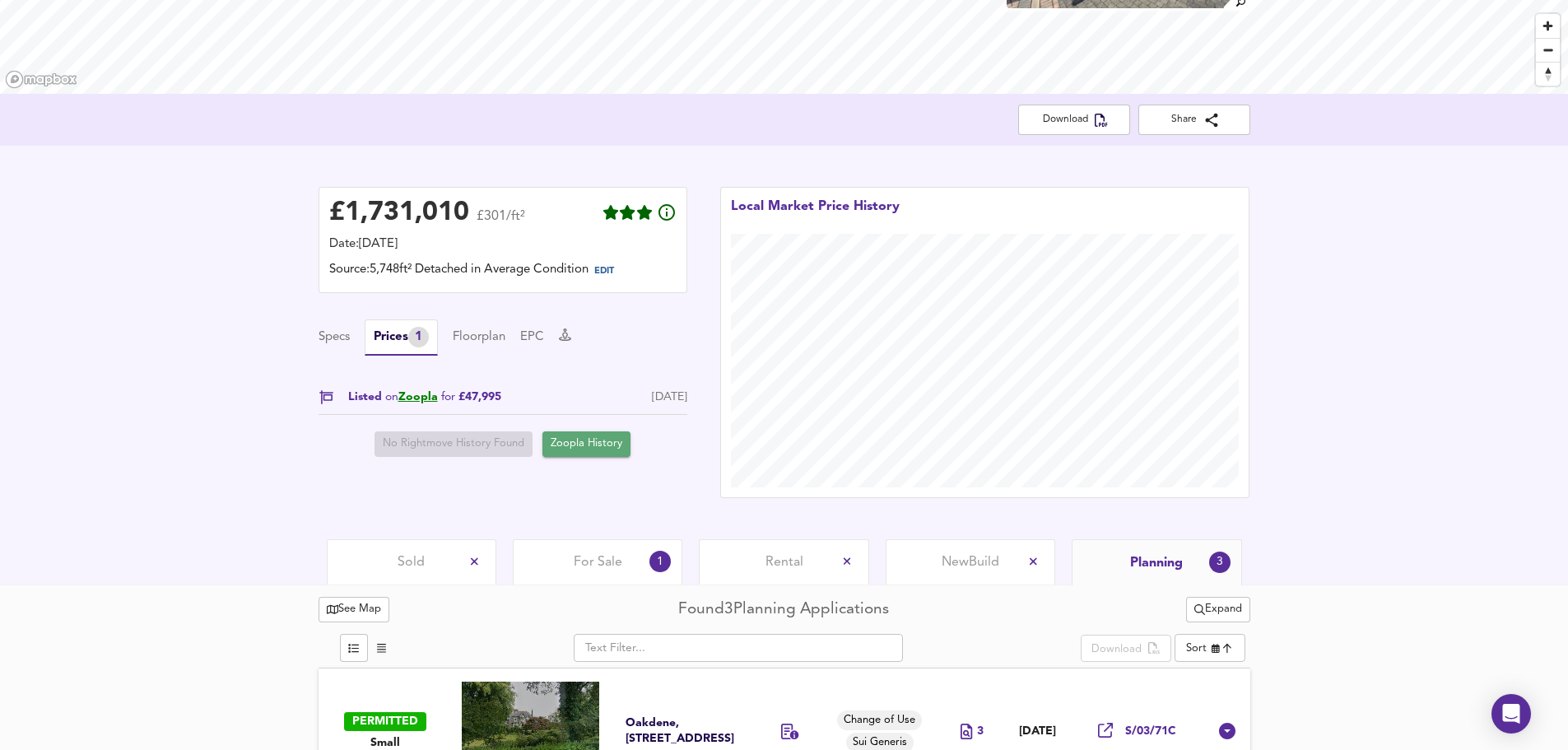
click at [589, 446] on span "Zoopla History" at bounding box center [587, 444] width 72 height 19
click at [1522, 512] on div "£ 1,731,010 £301/ft² Date: 14 October 2025 Source: 5,748ft² Detached in Average…" at bounding box center [784, 342] width 1568 height 394
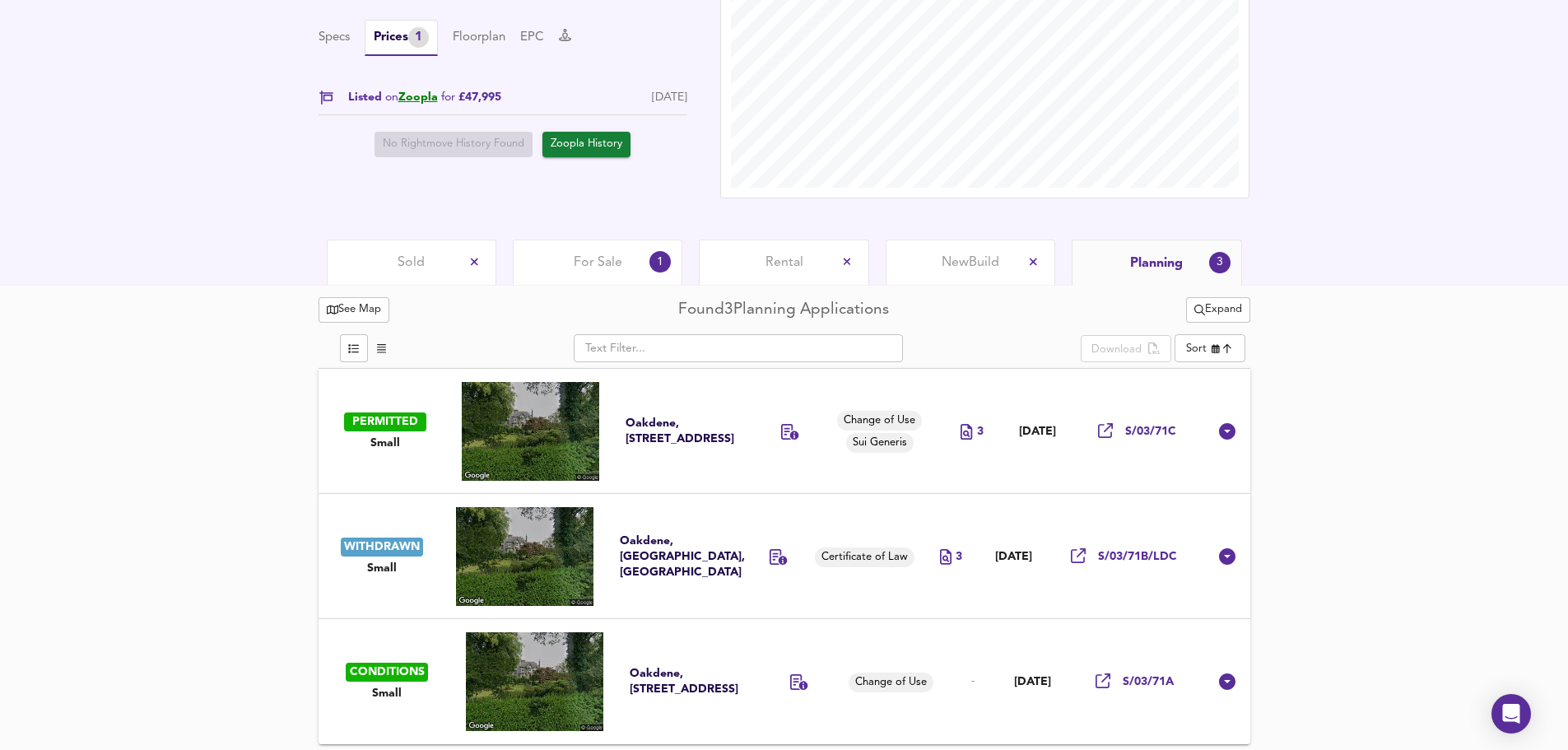
scroll to position [549, 0]
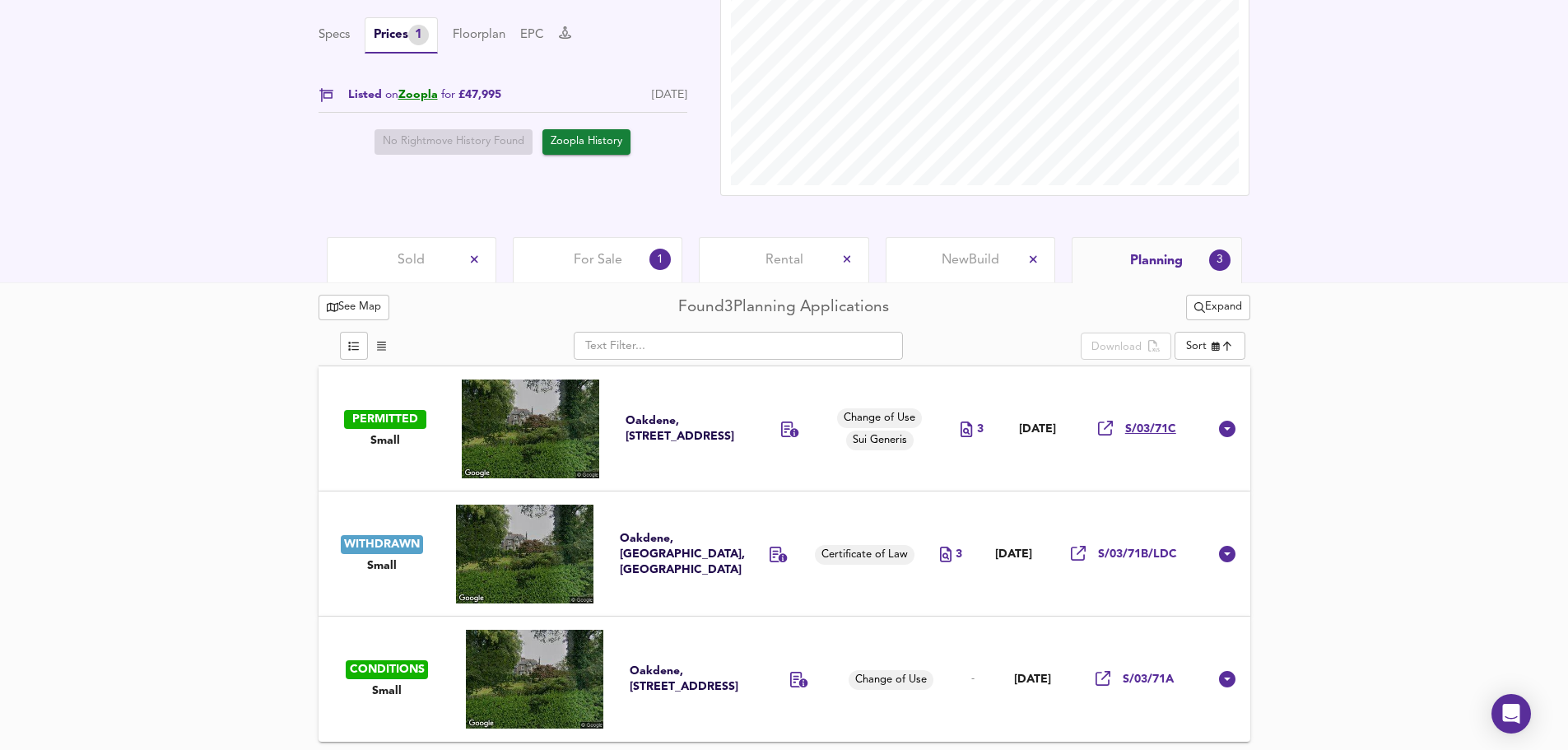
click at [1172, 426] on span "S/03/71C" at bounding box center [1150, 429] width 51 height 16
click at [1372, 397] on div "See Map Found 3 Planning Applications Expand ​ Download Sort newest ​ PERMITTED…" at bounding box center [784, 516] width 1568 height 467
click at [1382, 373] on div "See Map Found 3 Planning Applications Expand ​ Download Sort newest ​ PERMITTED…" at bounding box center [784, 516] width 1568 height 467
click at [1158, 427] on span "S/03/71C" at bounding box center [1150, 429] width 51 height 16
click at [1544, 217] on div "£ 1,731,010 £301/ft² Date: 14 October 2025 Source: 5,748ft² Detached in Average…" at bounding box center [784, 40] width 1568 height 394
